Goal: Task Accomplishment & Management: Manage account settings

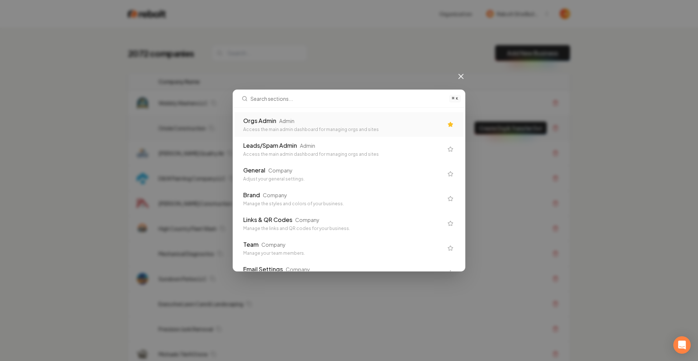
drag, startPoint x: 337, startPoint y: 119, endPoint x: 341, endPoint y: 116, distance: 5.2
click at [337, 119] on div "Orgs Admin Admin" at bounding box center [343, 120] width 200 height 9
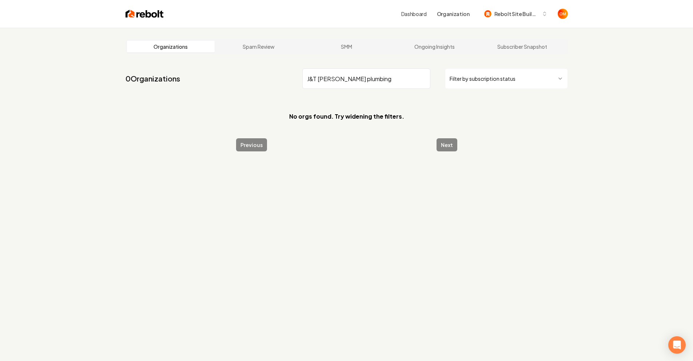
drag, startPoint x: 394, startPoint y: 81, endPoint x: 296, endPoint y: 82, distance: 98.2
click at [296, 82] on nav "0 Organizations J&T [PERSON_NAME] plumbing Filter by subscription status" at bounding box center [346, 81] width 442 height 32
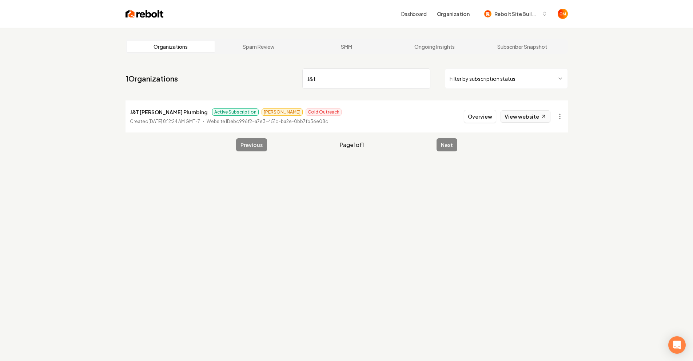
type input "J&t"
click at [530, 119] on link "View website" at bounding box center [525, 116] width 50 height 12
